Goal: Task Accomplishment & Management: Manage account settings

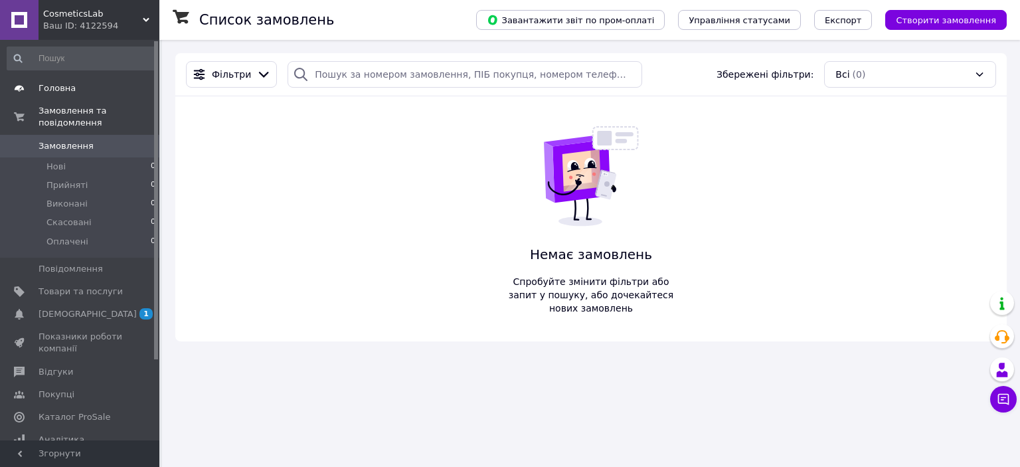
click at [53, 93] on span "Головна" at bounding box center [57, 88] width 37 height 12
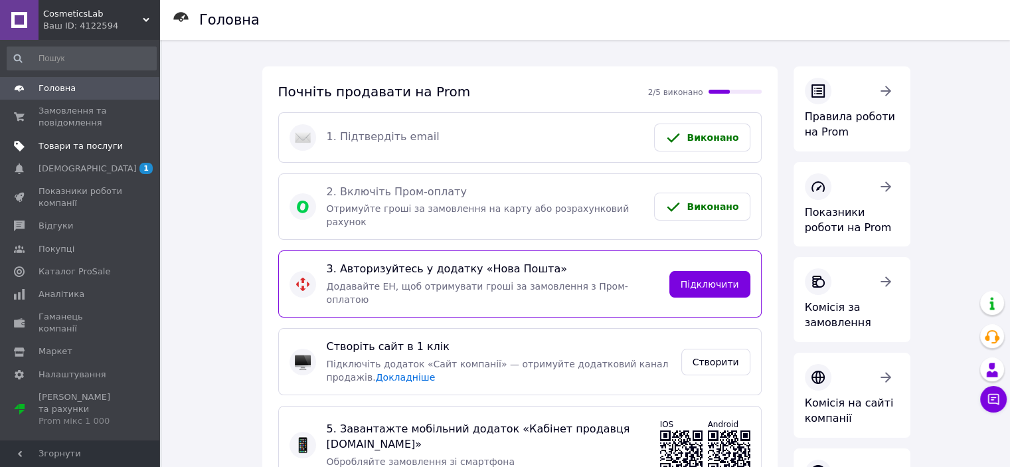
click at [56, 143] on span "Товари та послуги" at bounding box center [81, 146] width 84 height 12
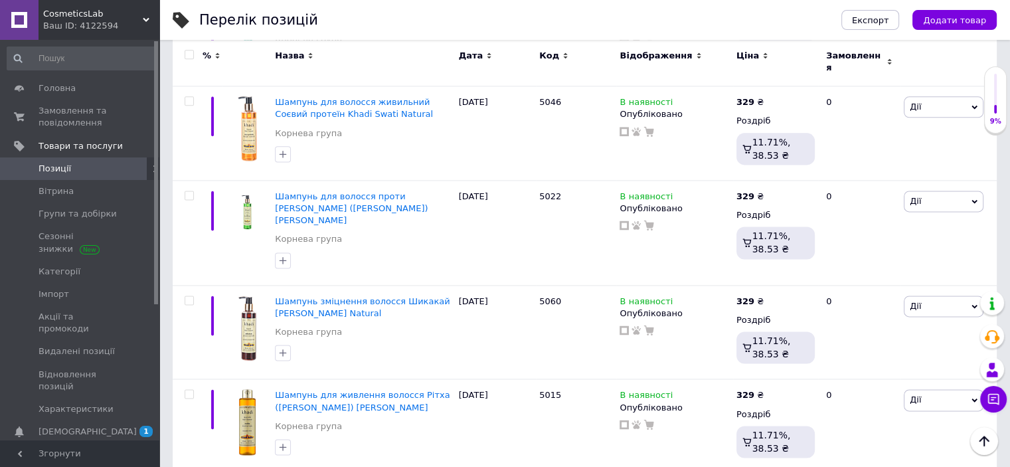
scroll to position [1743, 0]
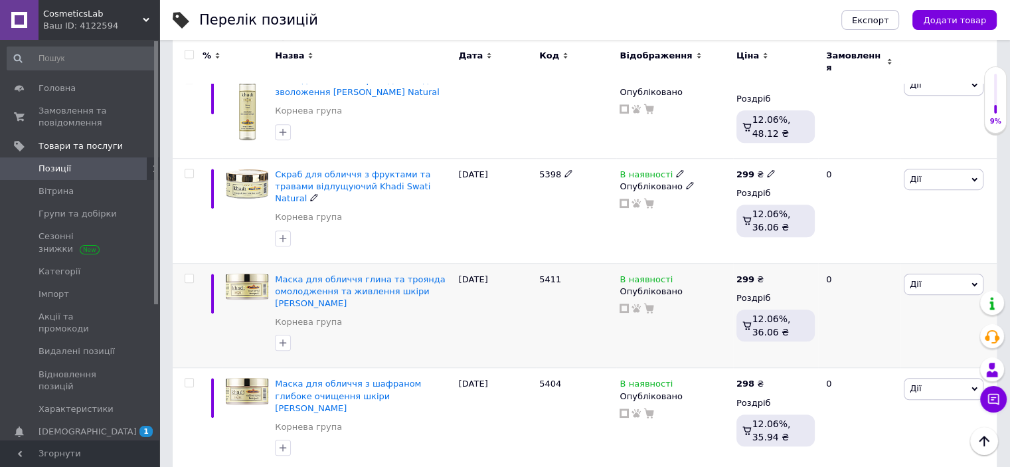
scroll to position [730, 0]
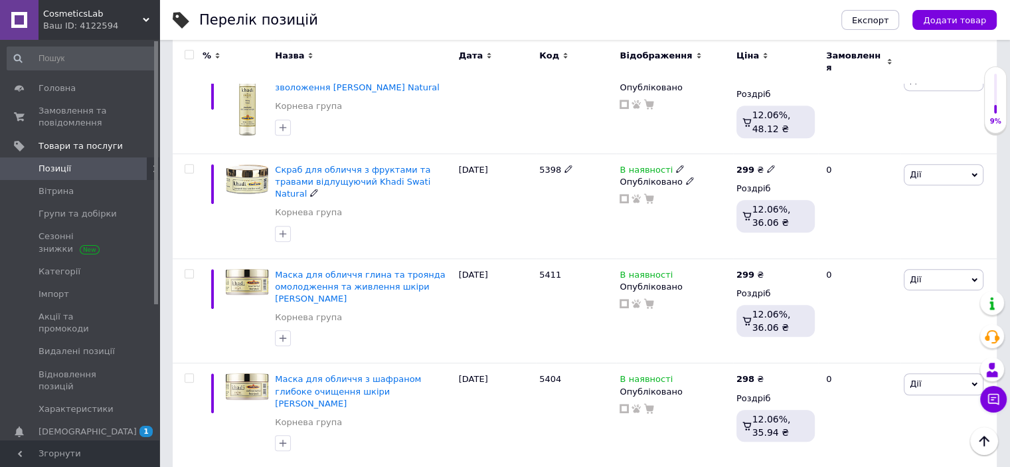
click at [331, 165] on span "Скраб для обличчя з фруктами та травами відлущуючий Khadi Swati Natural" at bounding box center [352, 182] width 155 height 34
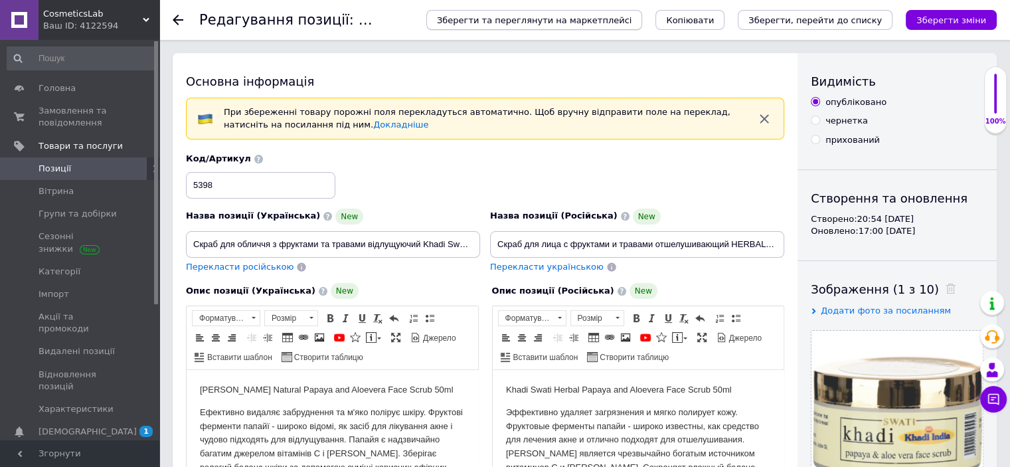
click at [583, 23] on span "Зберегти та переглянути на маркетплейсі" at bounding box center [534, 20] width 195 height 10
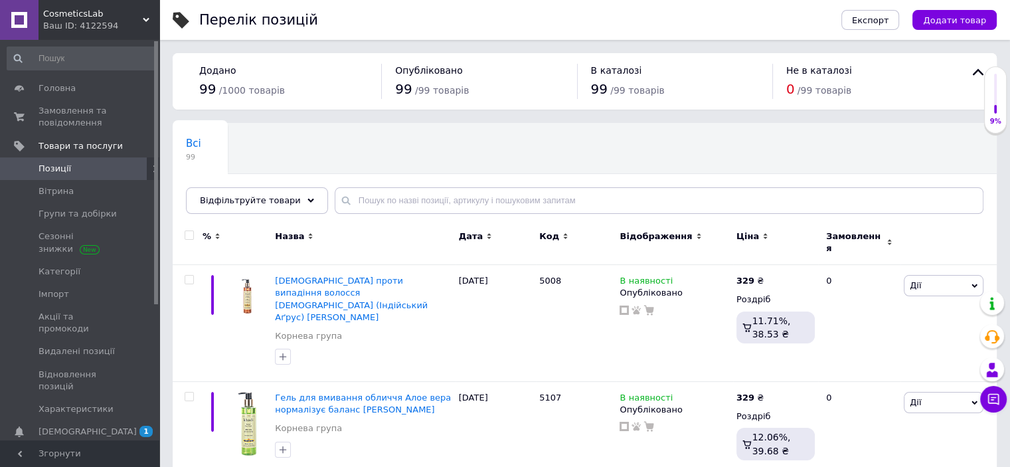
scroll to position [1741, 0]
